Goal: Information Seeking & Learning: Find specific fact

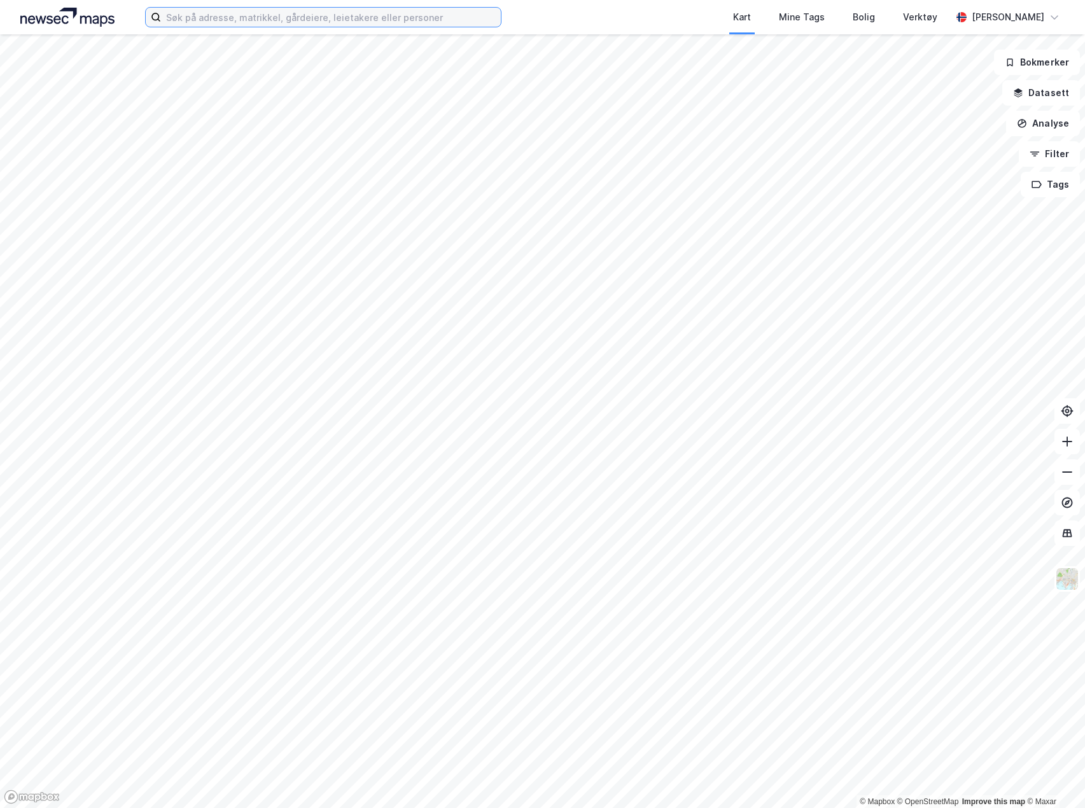
click at [398, 20] on input at bounding box center [331, 17] width 340 height 19
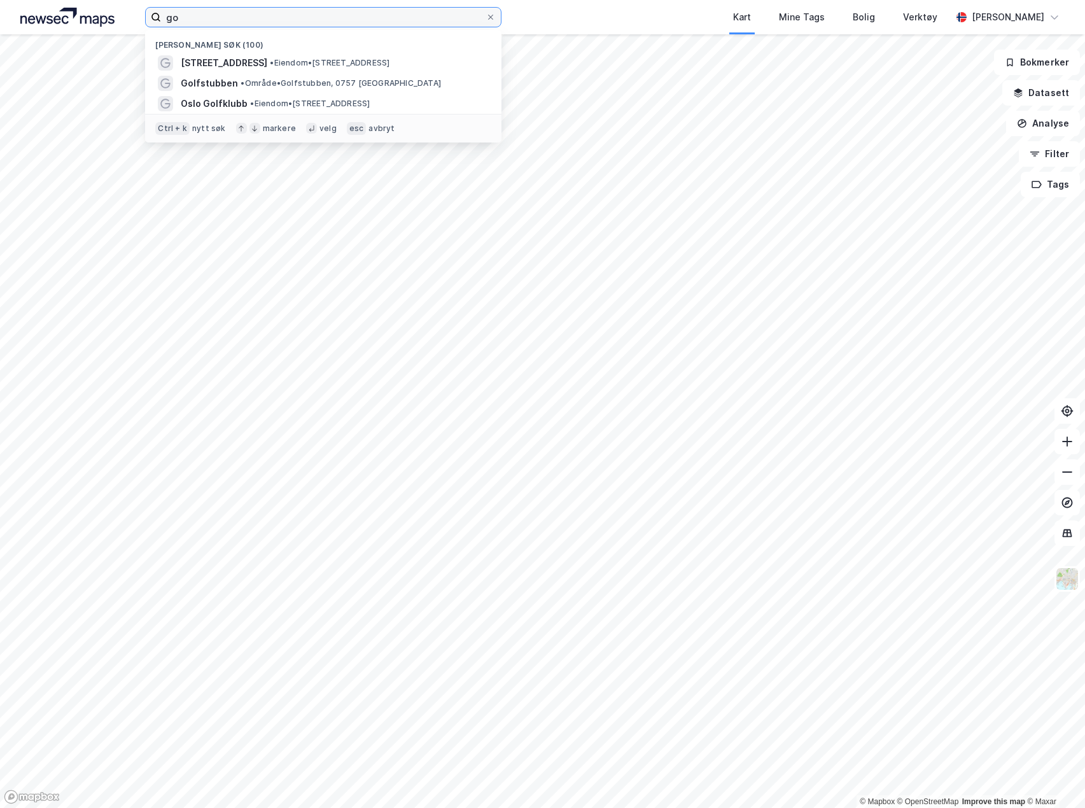
type input "g"
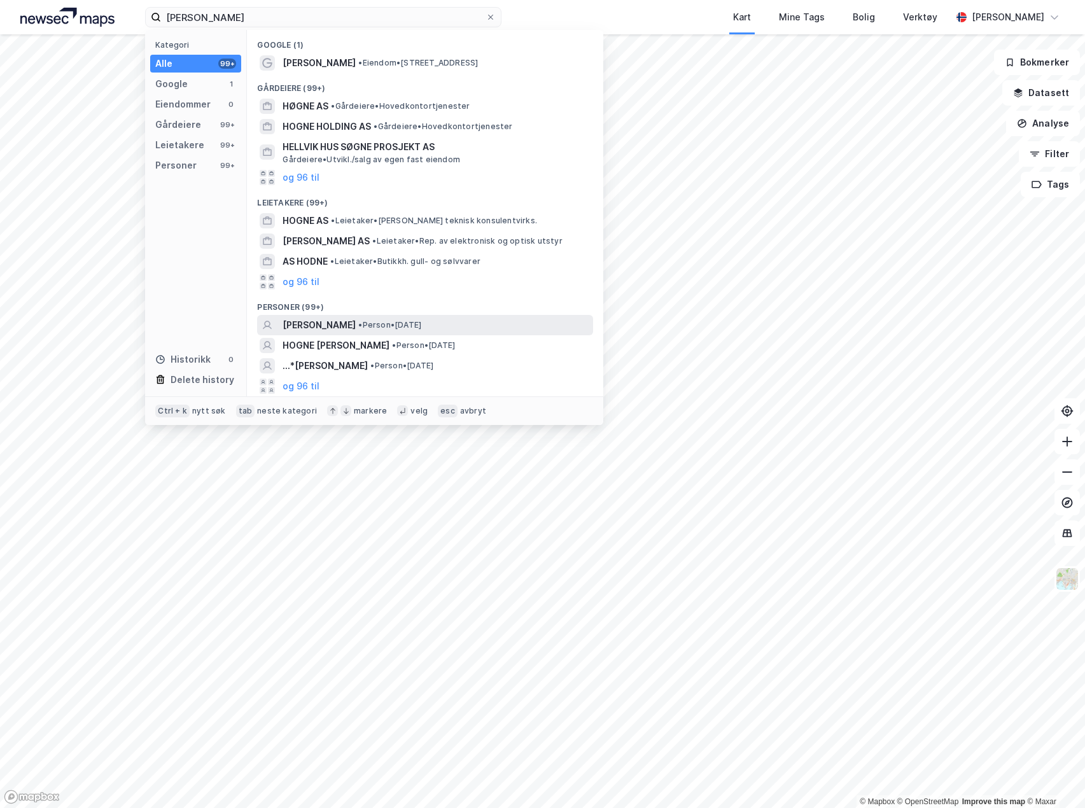
click at [421, 323] on span "• Person • [DATE]" at bounding box center [389, 325] width 63 height 10
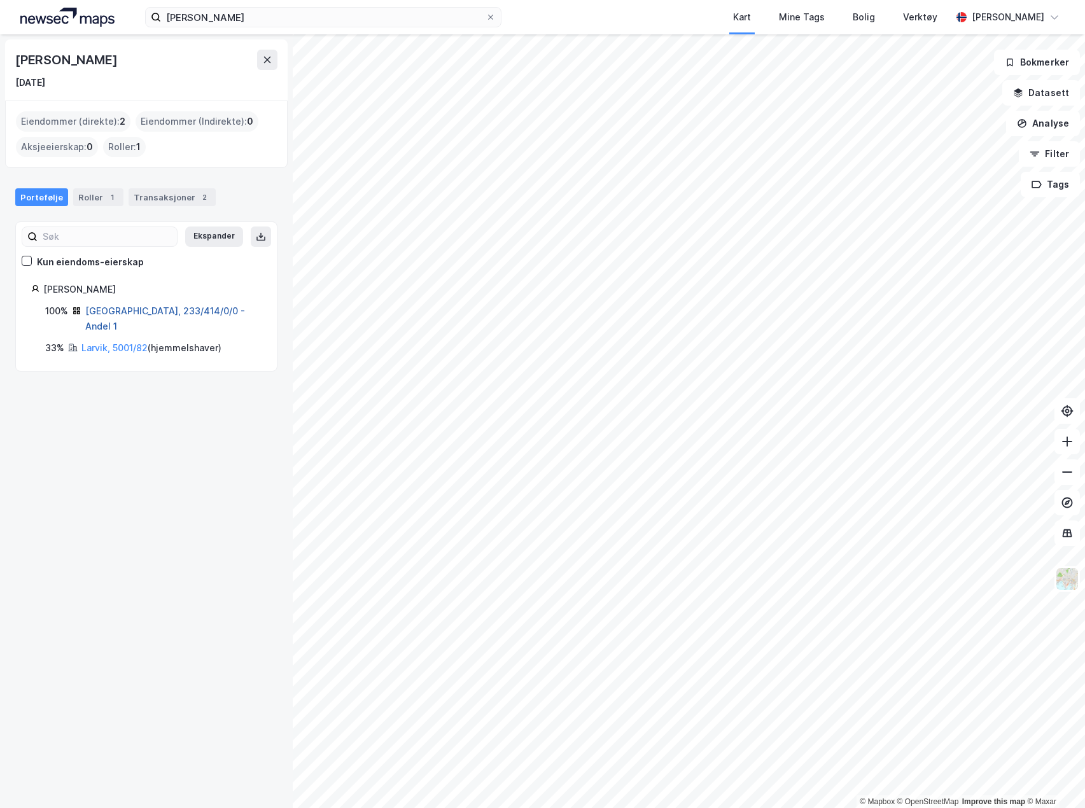
click at [146, 310] on link "[GEOGRAPHIC_DATA], 233/414/0/0 - Andel 1" at bounding box center [165, 318] width 160 height 26
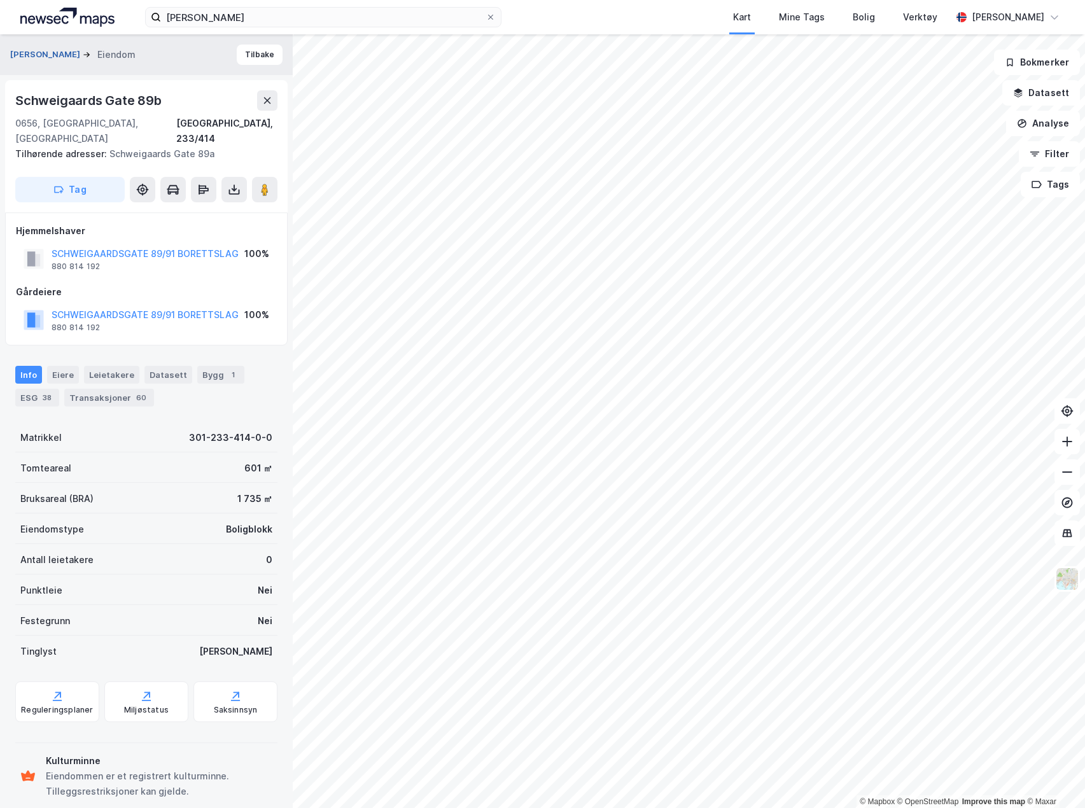
click at [83, 58] on button "[PERSON_NAME]" at bounding box center [46, 54] width 73 height 13
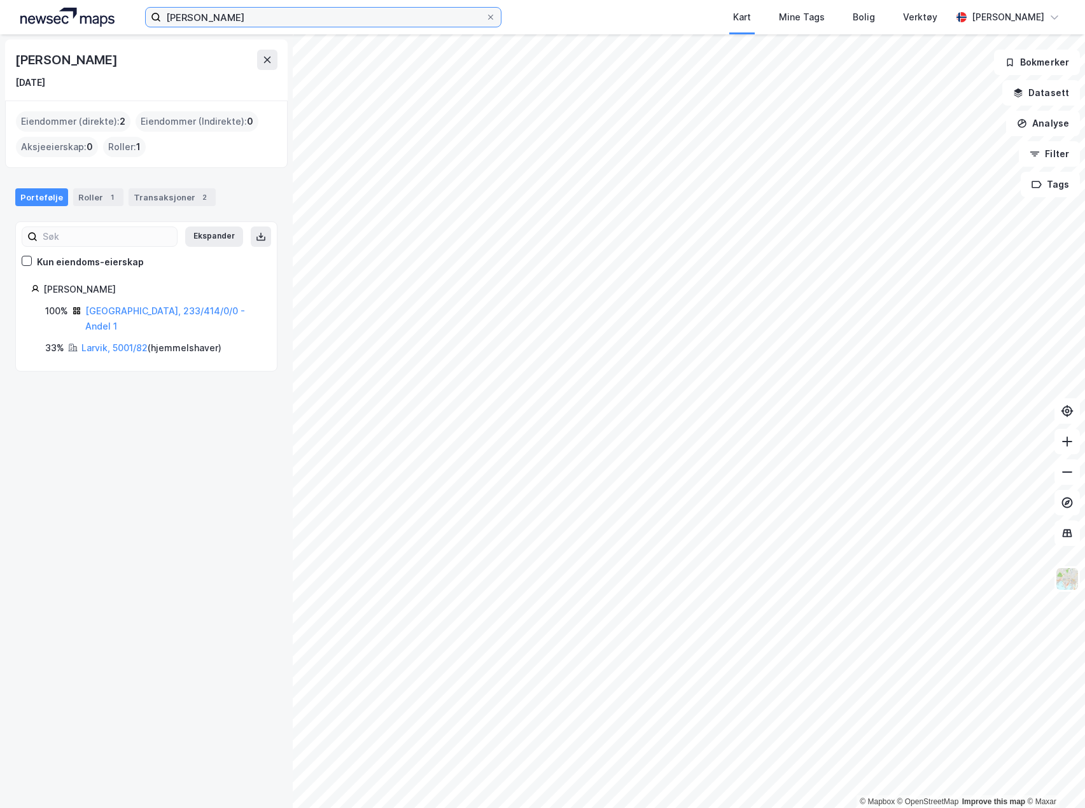
click at [334, 18] on input "[PERSON_NAME]" at bounding box center [323, 17] width 324 height 19
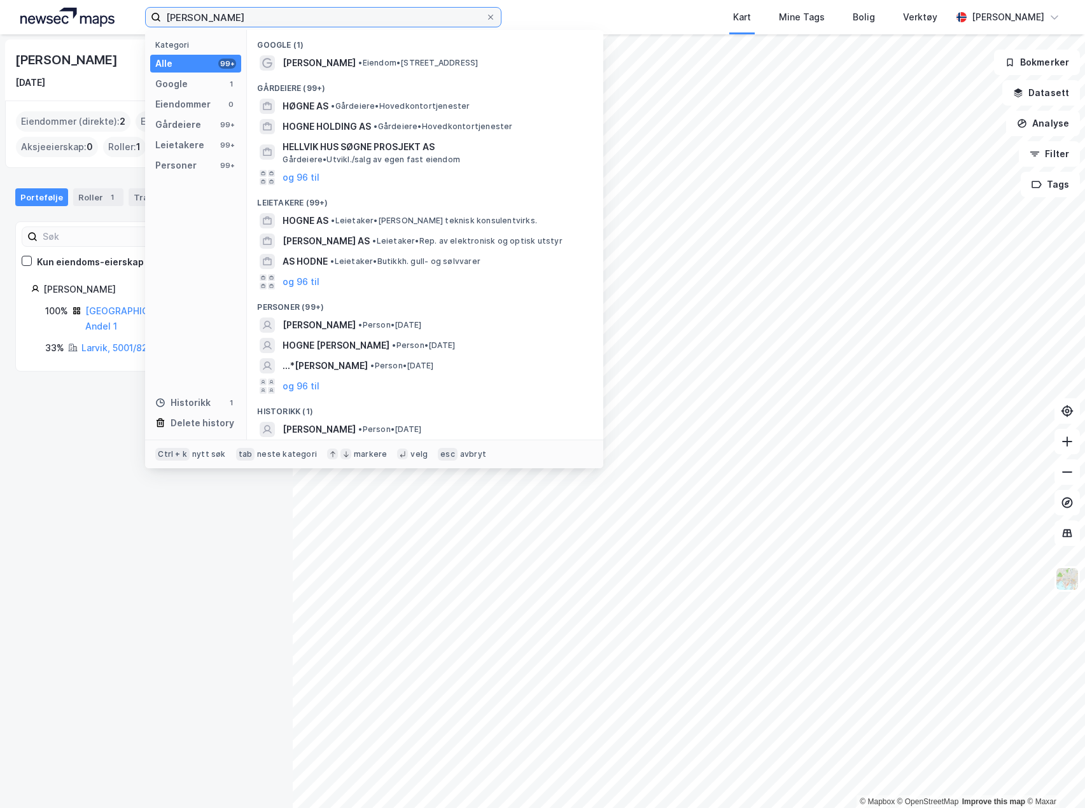
click at [334, 18] on input "[PERSON_NAME]" at bounding box center [323, 17] width 324 height 19
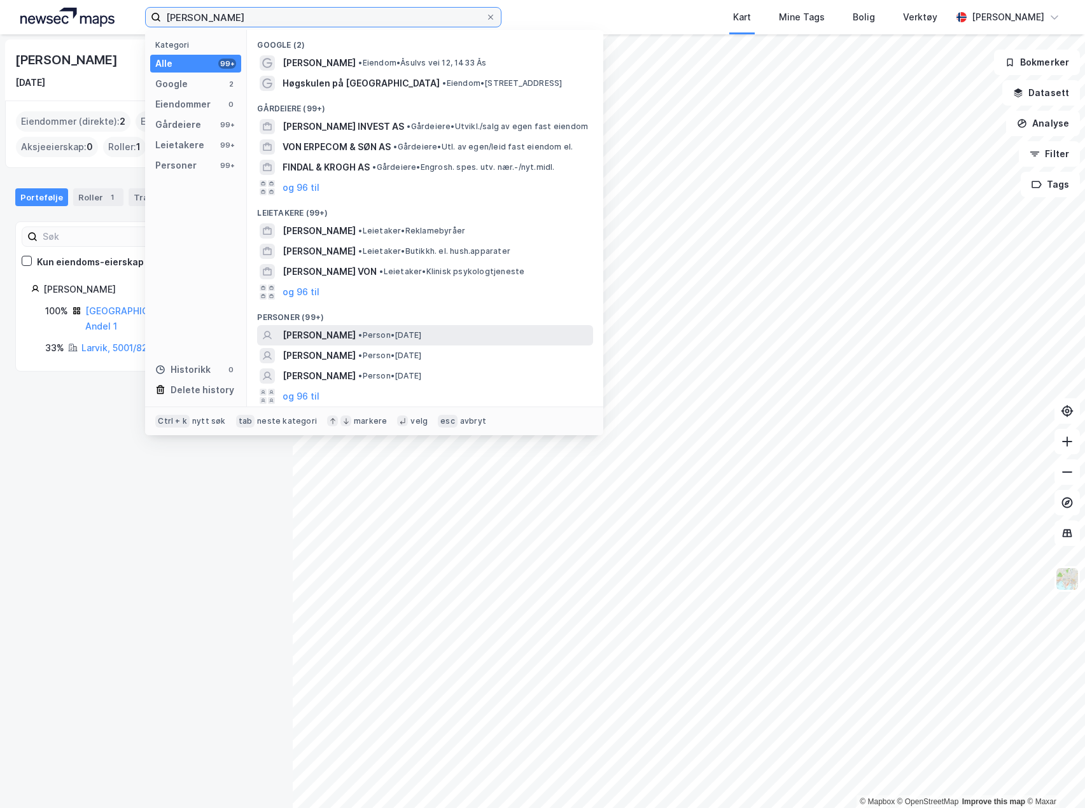
type input "[PERSON_NAME]"
click at [336, 329] on span "[PERSON_NAME]" at bounding box center [318, 335] width 73 height 15
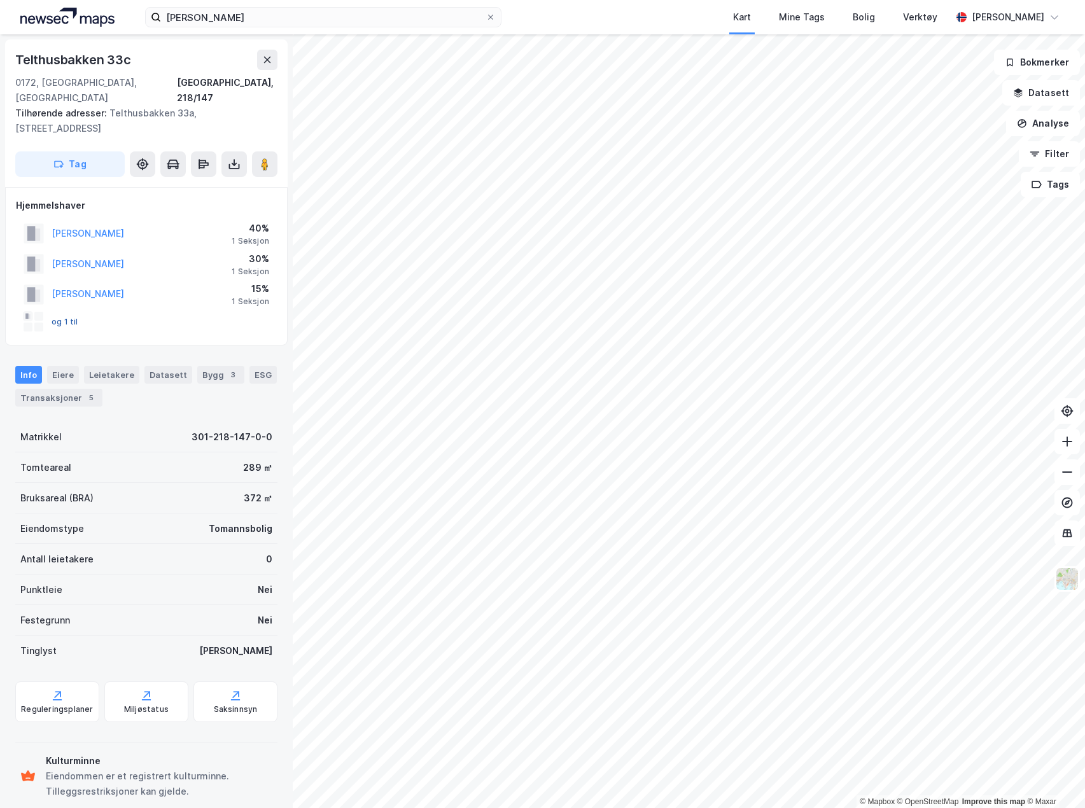
click at [0, 0] on button "og 1 til" at bounding box center [0, 0] width 0 height 0
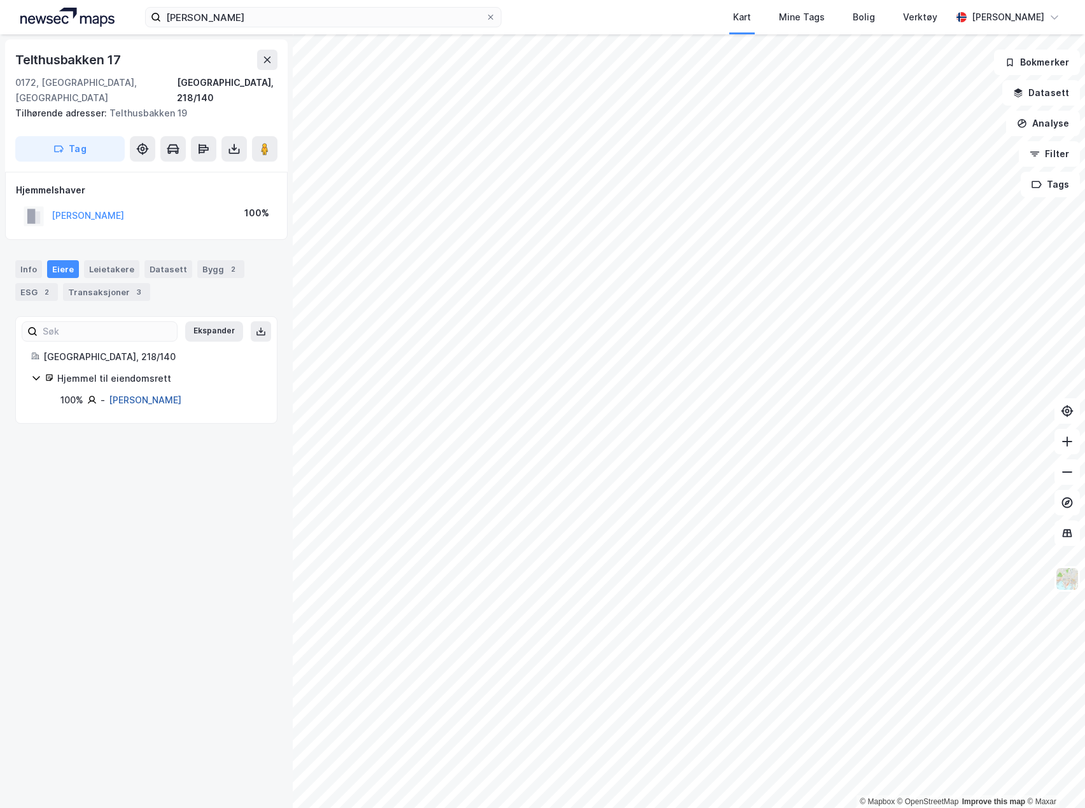
click at [143, 394] on link "[PERSON_NAME]" at bounding box center [145, 399] width 73 height 11
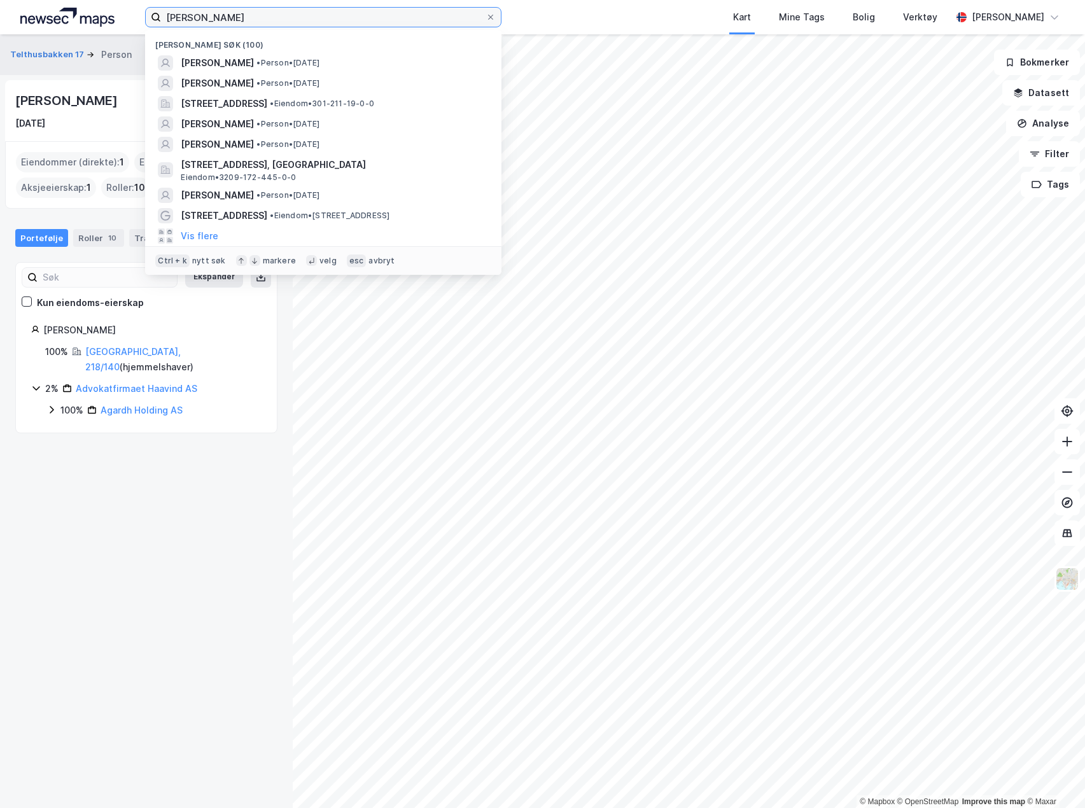
click at [207, 19] on input "[PERSON_NAME]" at bounding box center [323, 17] width 324 height 19
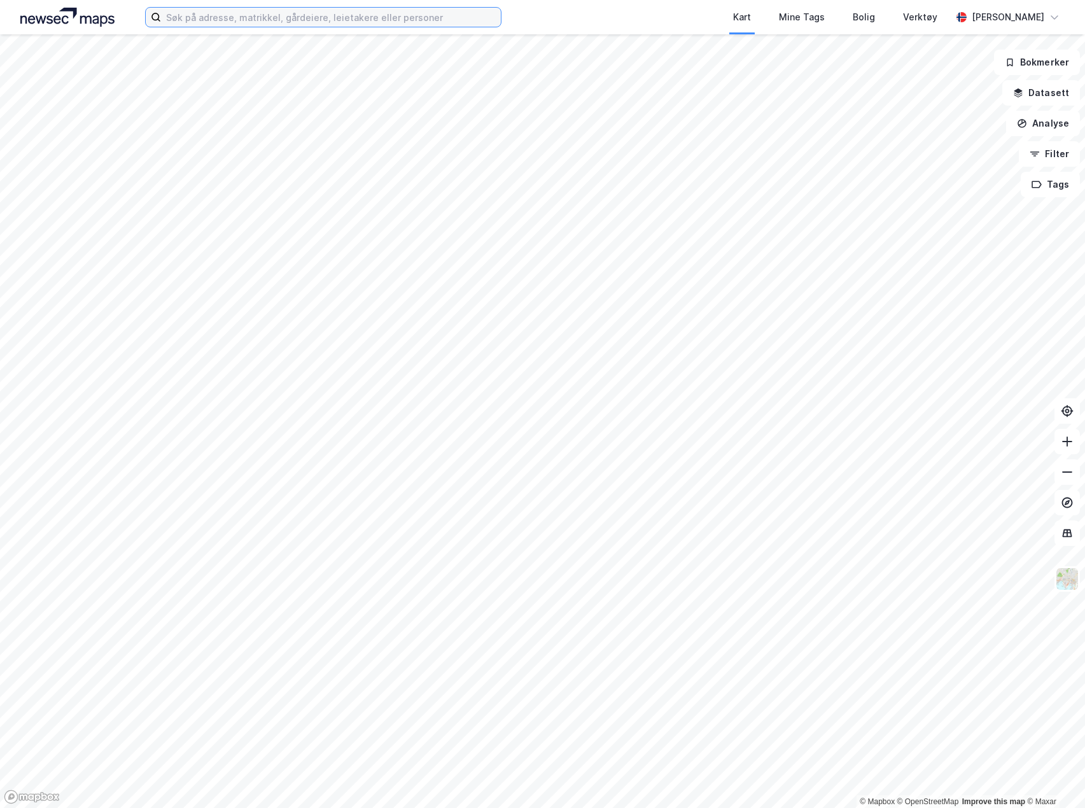
click at [413, 24] on input at bounding box center [331, 17] width 340 height 19
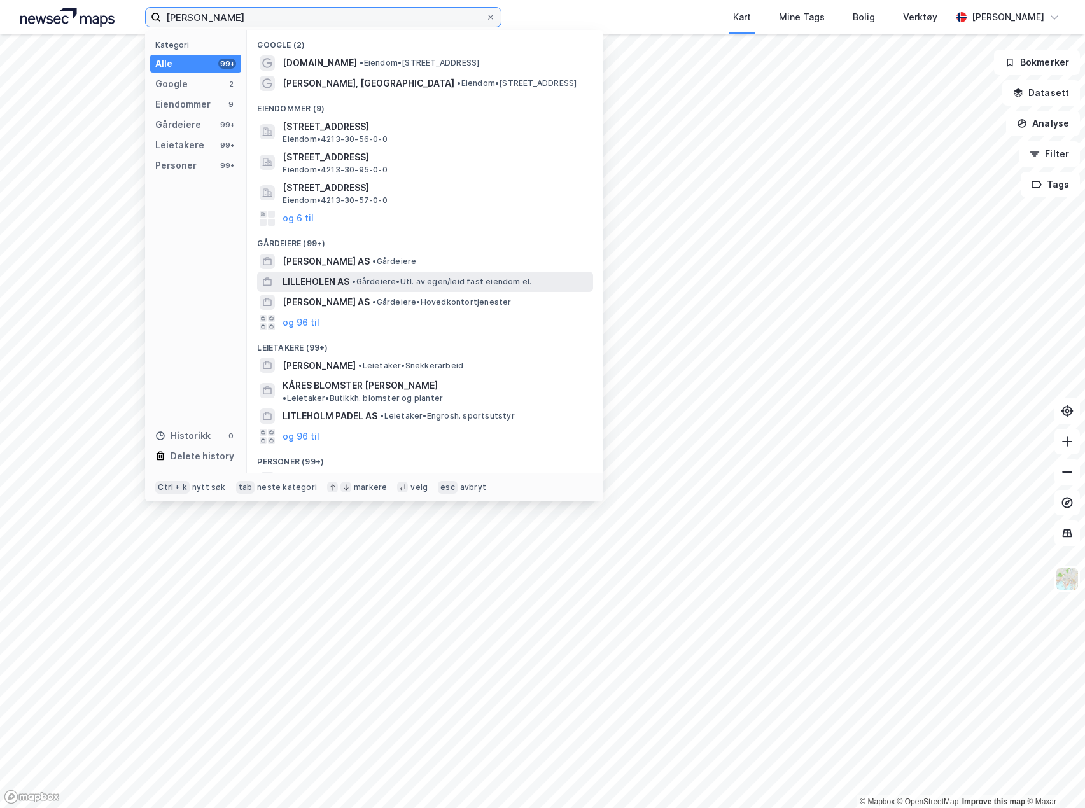
scroll to position [64, 0]
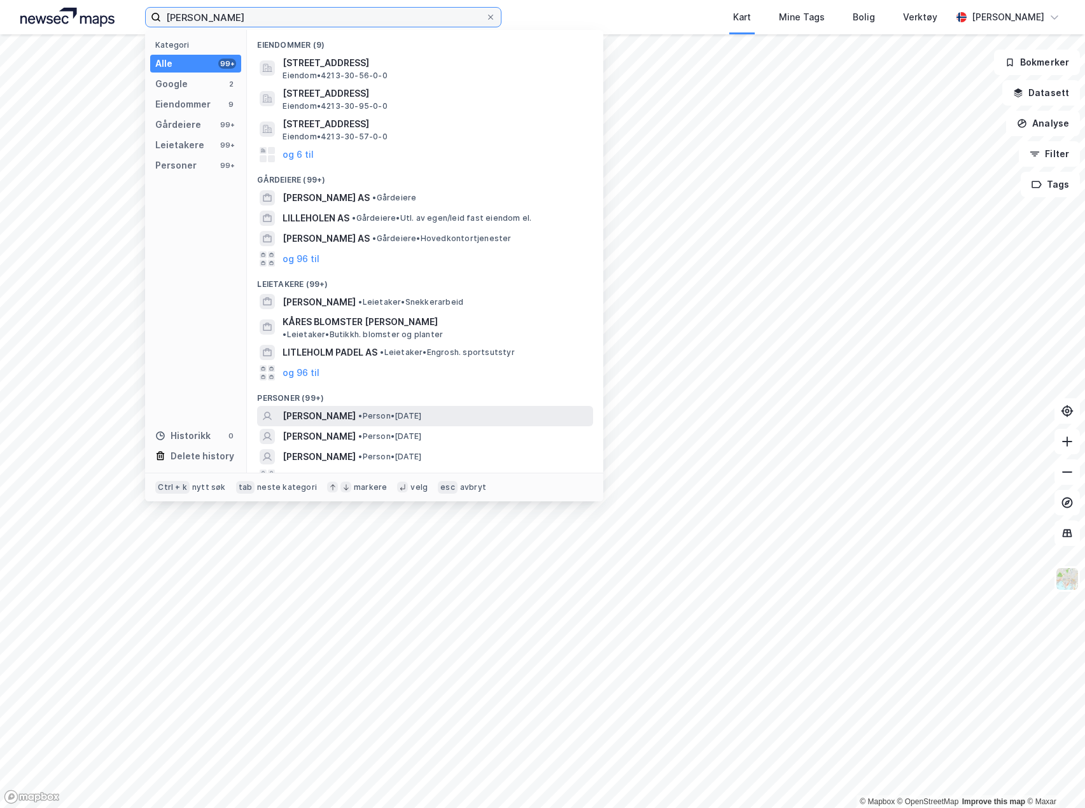
type input "kåre lilleholt"
click at [328, 410] on span "KÅRE LILLEHOLT" at bounding box center [318, 415] width 73 height 15
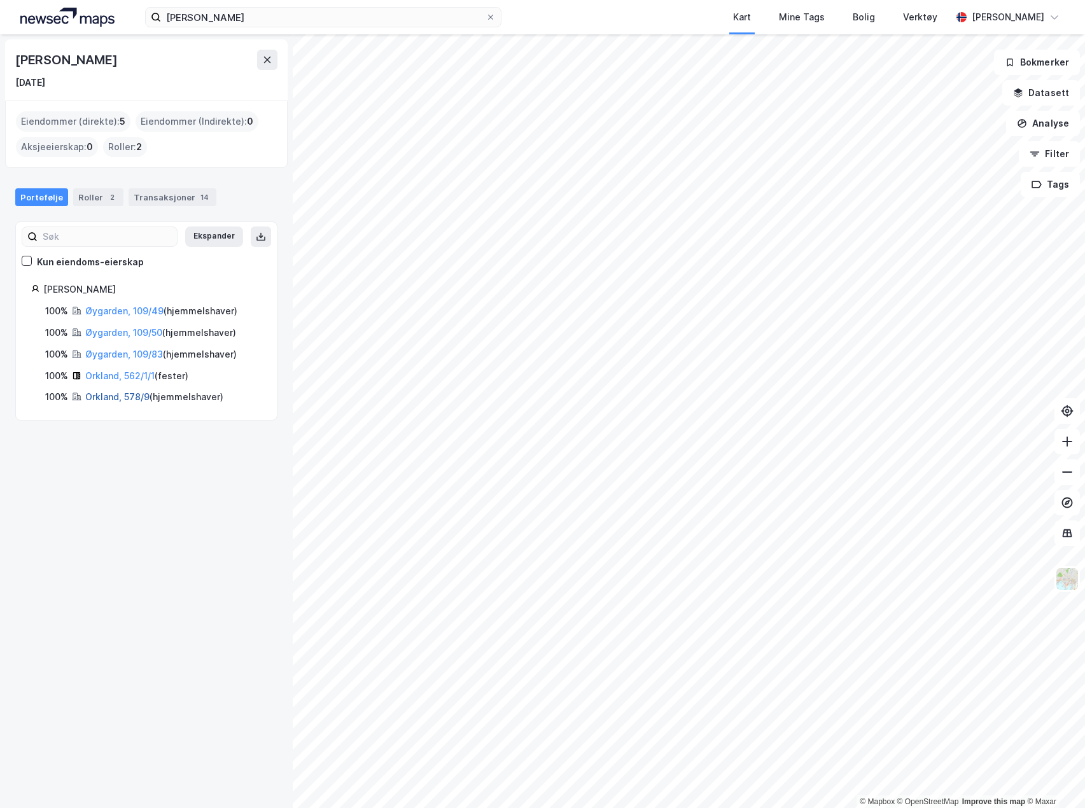
click at [112, 400] on link "Orkland, 578/9" at bounding box center [117, 396] width 64 height 11
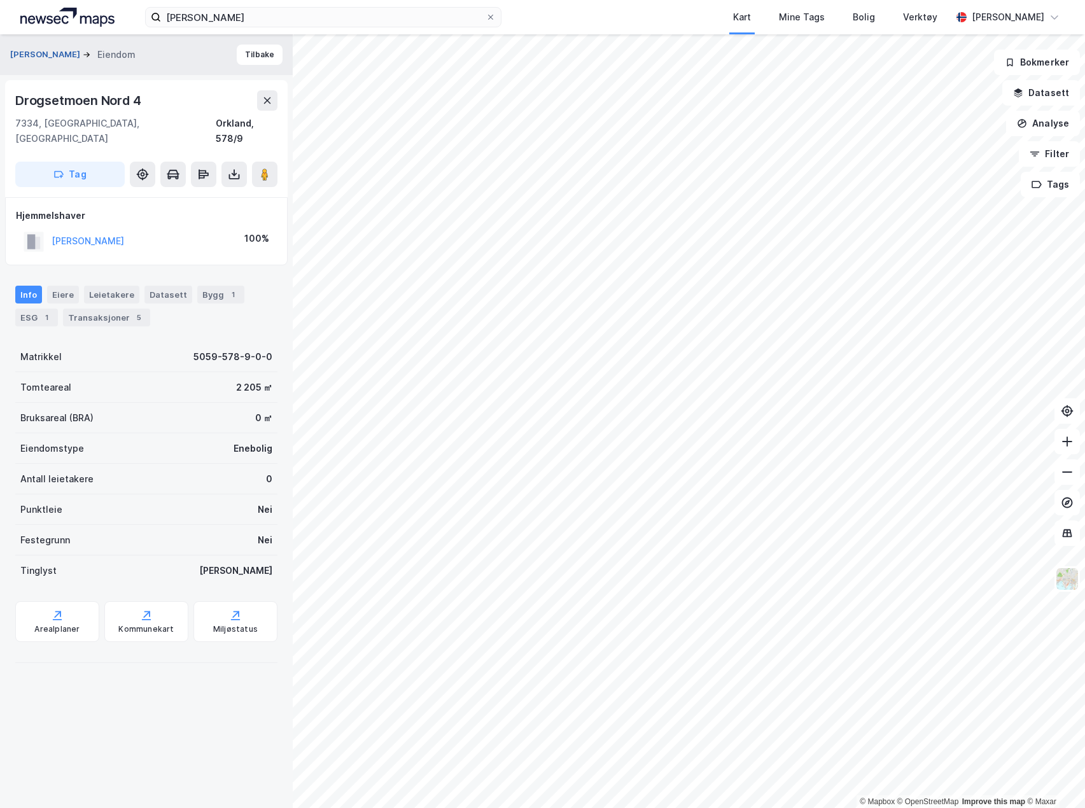
click at [52, 54] on button "LILLEHOLT KÅRE" at bounding box center [46, 54] width 73 height 13
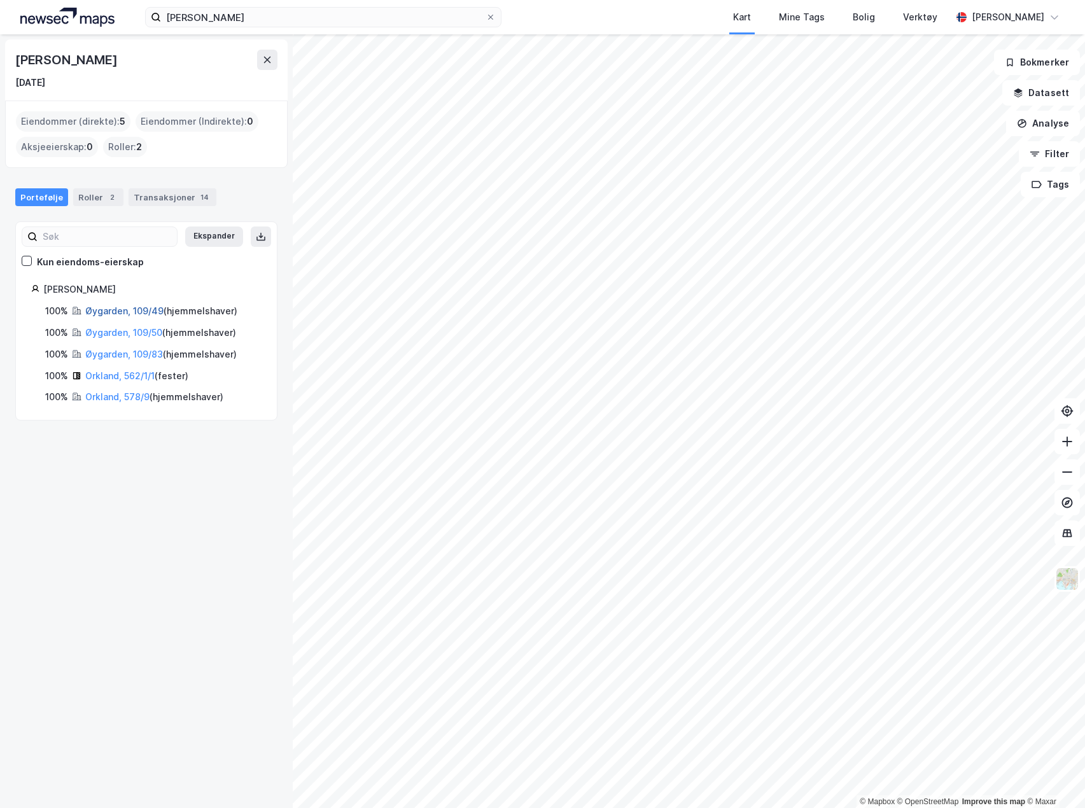
click at [111, 308] on link "Øygarden, 109/49" at bounding box center [124, 310] width 78 height 11
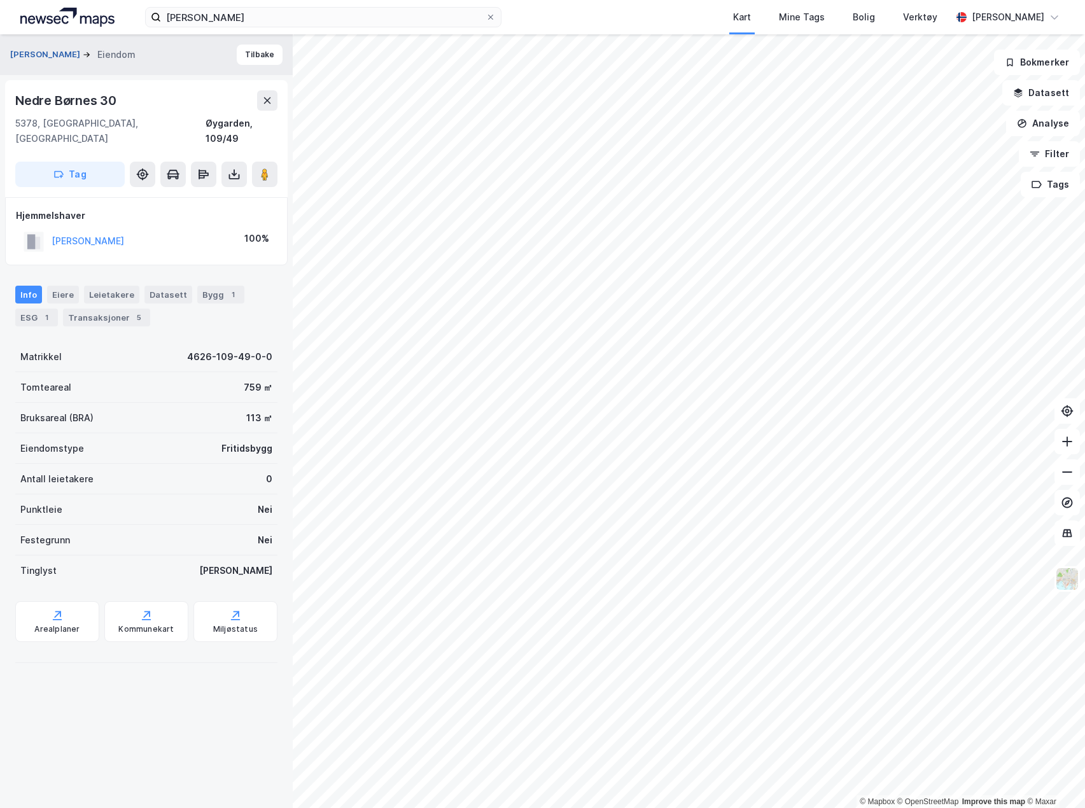
click at [60, 53] on button "LILLEHOLT KÅRE" at bounding box center [46, 54] width 73 height 13
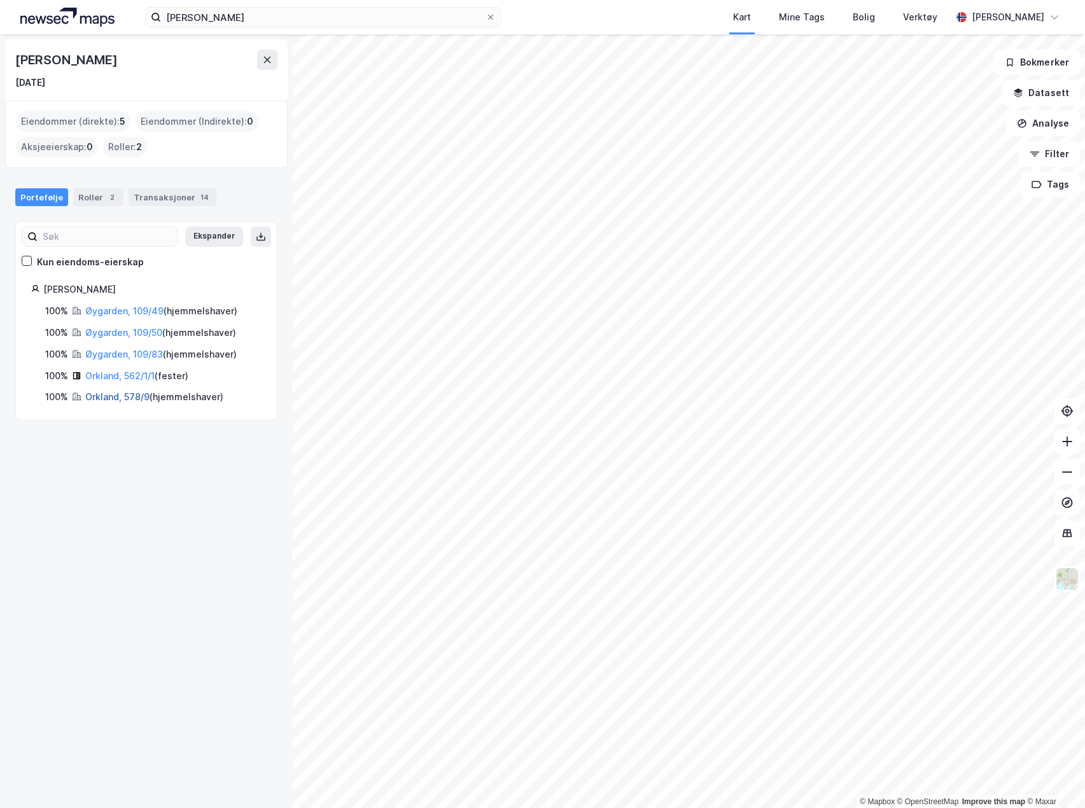
click at [109, 394] on link "Orkland, 578/9" at bounding box center [117, 396] width 64 height 11
